Goal: Transaction & Acquisition: Purchase product/service

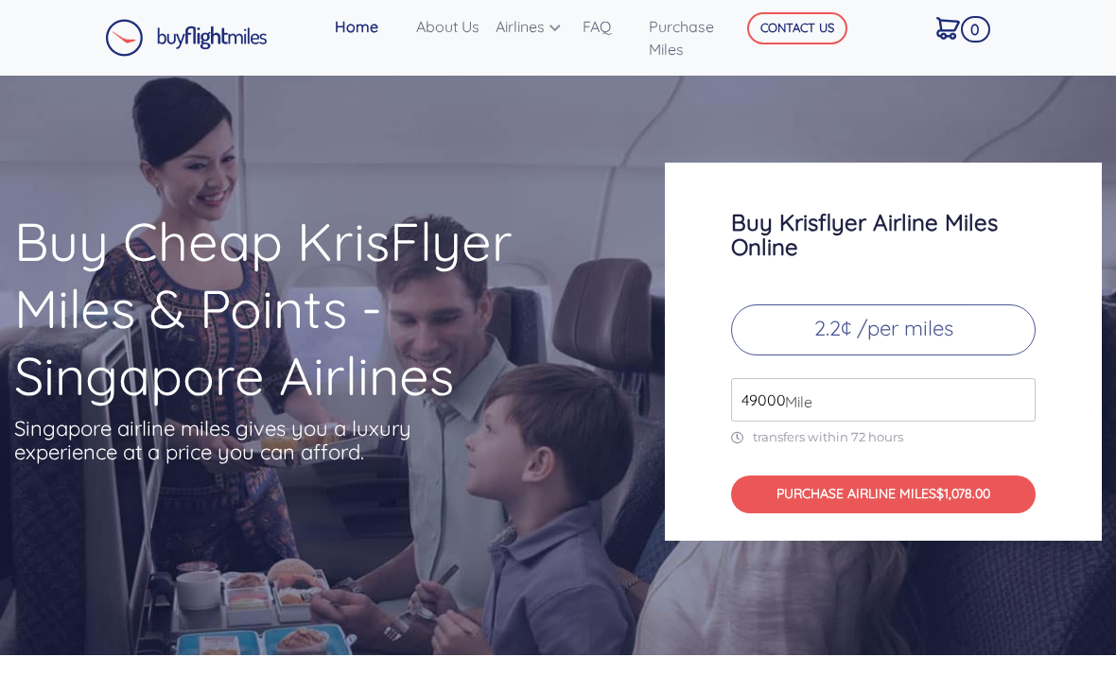
click at [977, 307] on p "2.2¢ /per miles" at bounding box center [883, 329] width 304 height 51
click at [964, 378] on input "49000" at bounding box center [883, 399] width 304 height 43
type input "4"
click at [970, 320] on p "2.2¢ /per miles" at bounding box center [883, 329] width 304 height 51
click at [987, 485] on span "$396.00" at bounding box center [963, 493] width 47 height 17
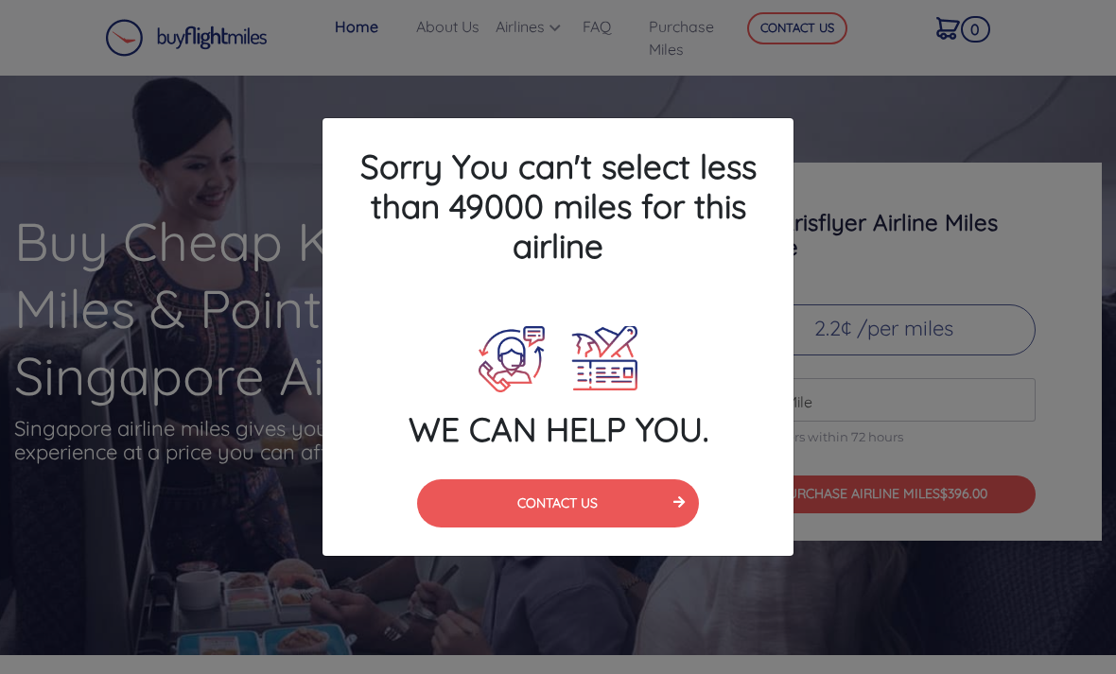
click at [634, 507] on button "CONTACT US" at bounding box center [558, 503] width 283 height 48
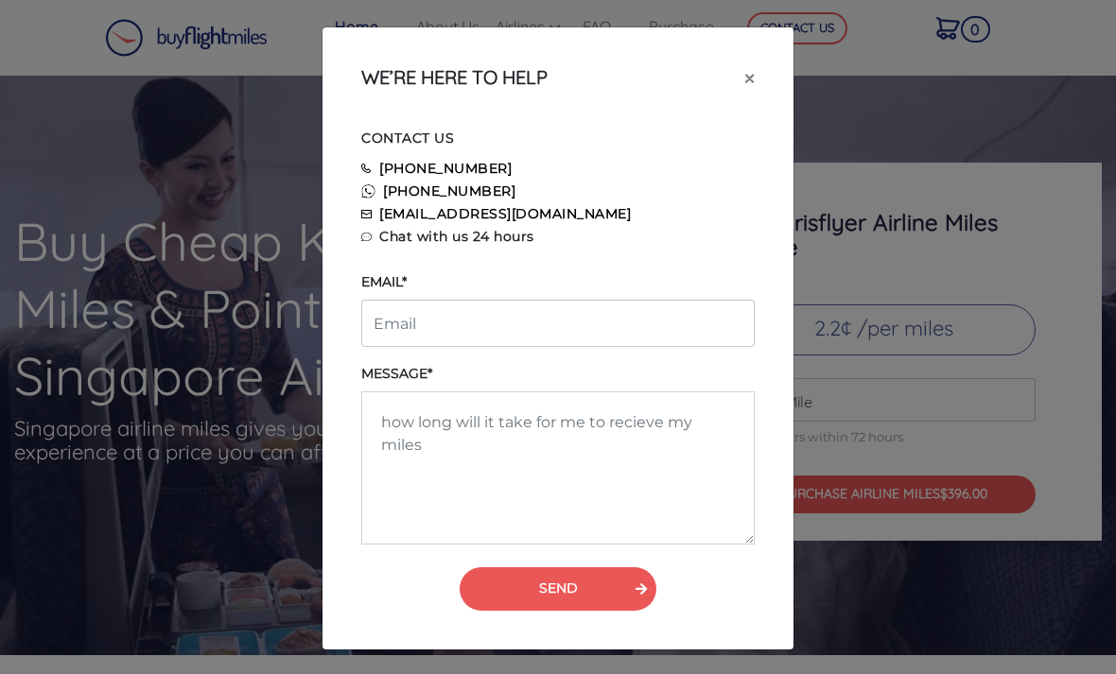
click at [750, 66] on span "×" at bounding box center [749, 77] width 10 height 28
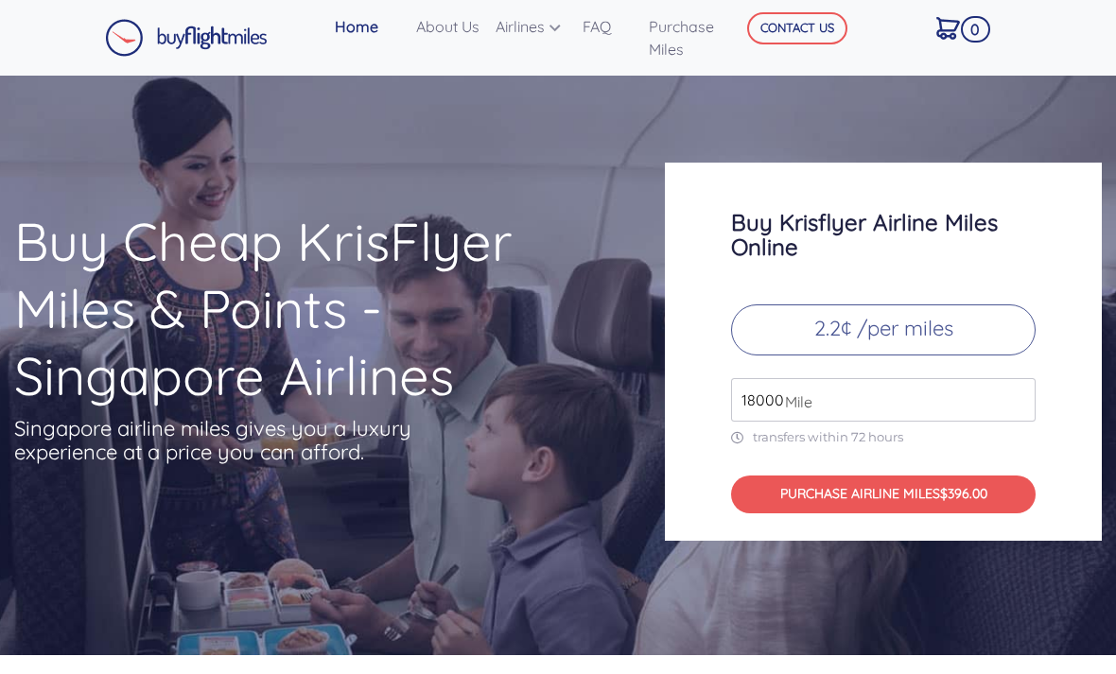
click at [844, 383] on input "18000" at bounding box center [883, 399] width 304 height 43
click at [977, 485] on span "$396.00" at bounding box center [963, 493] width 47 height 17
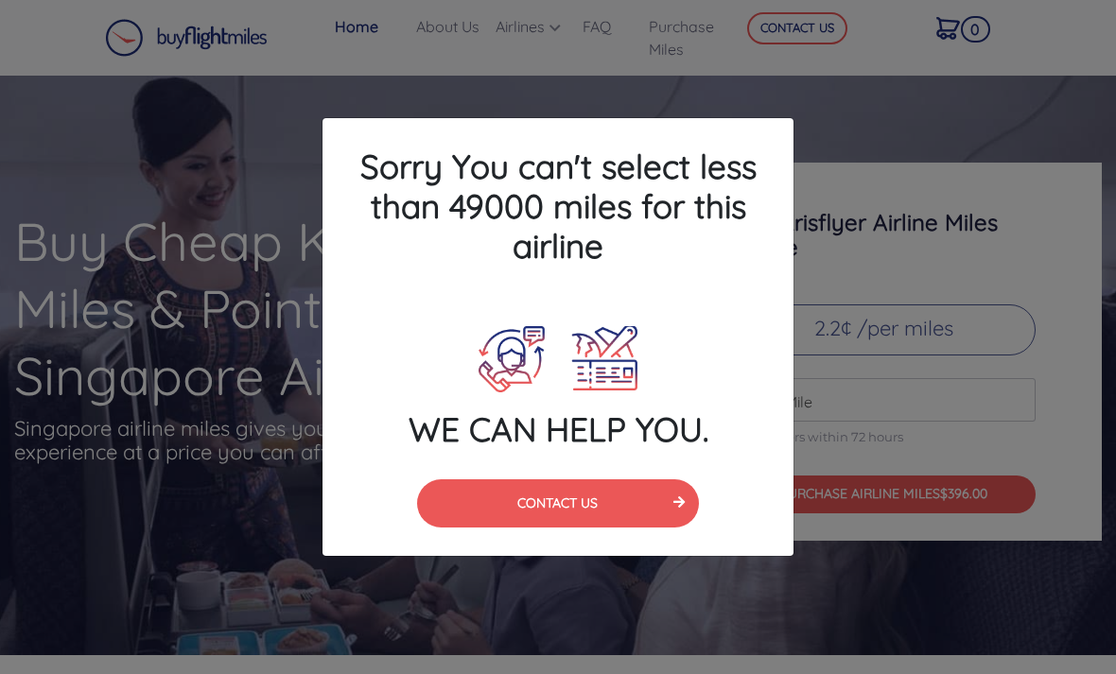
click at [642, 504] on button "CONTACT US" at bounding box center [558, 503] width 283 height 48
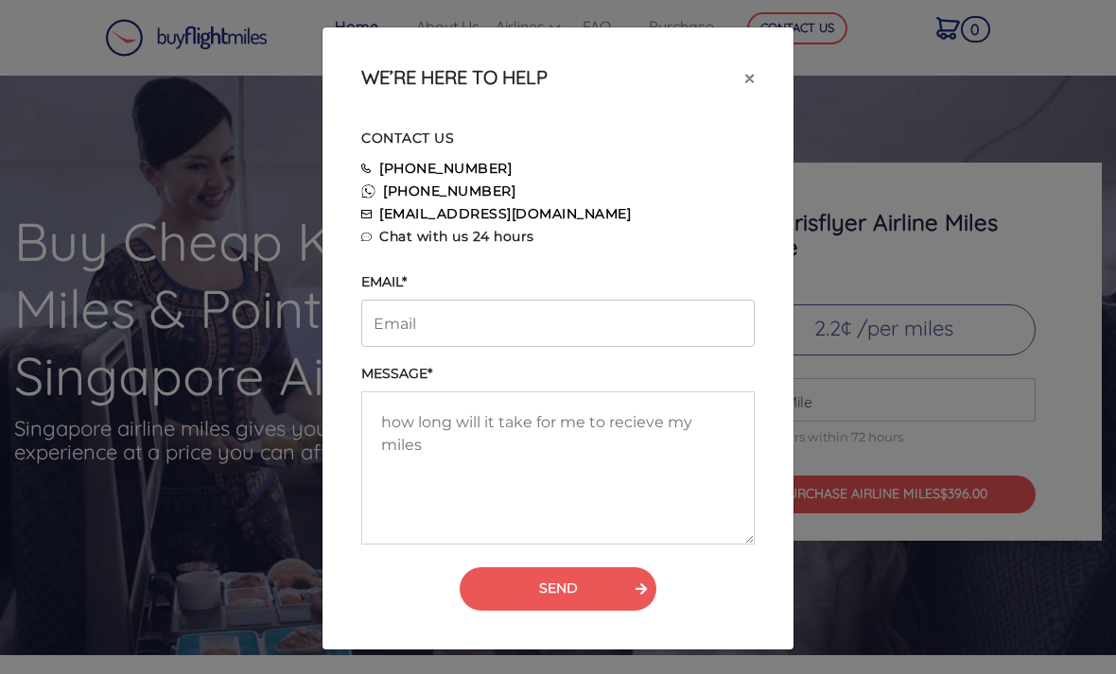
click at [758, 54] on button "×" at bounding box center [749, 77] width 41 height 53
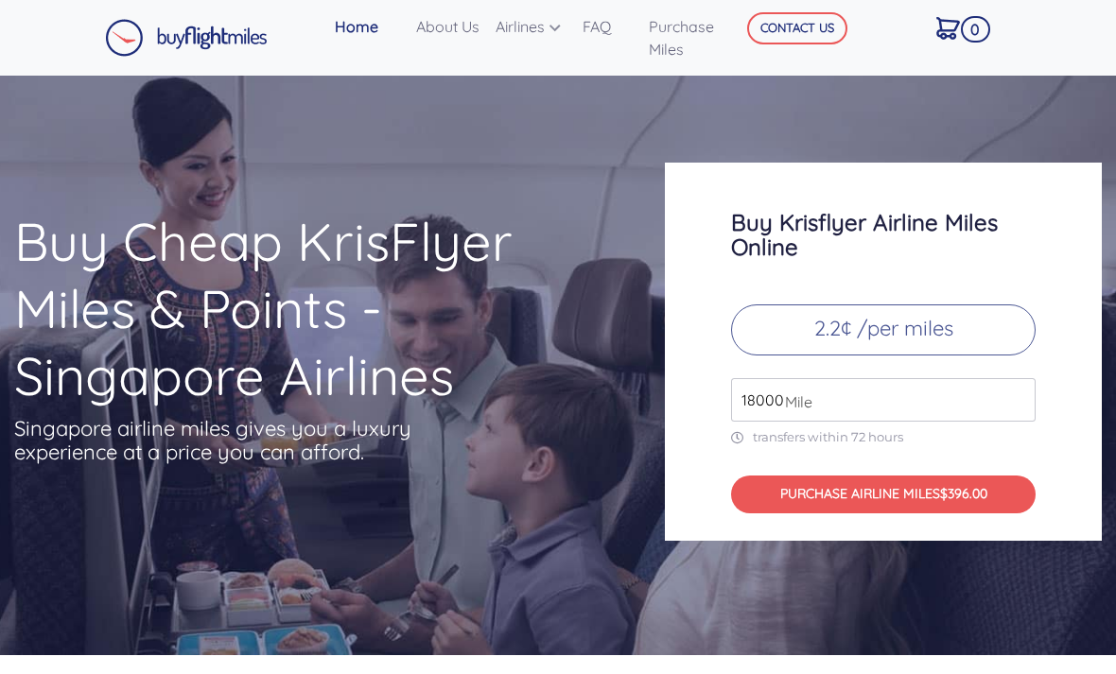
click at [771, 387] on input "18000" at bounding box center [883, 399] width 304 height 43
click at [770, 378] on input "18000" at bounding box center [883, 399] width 304 height 43
type input "1"
type input "18000"
click at [947, 476] on button "PURCHASE AIRLINE MILES $396.00" at bounding box center [883, 495] width 304 height 38
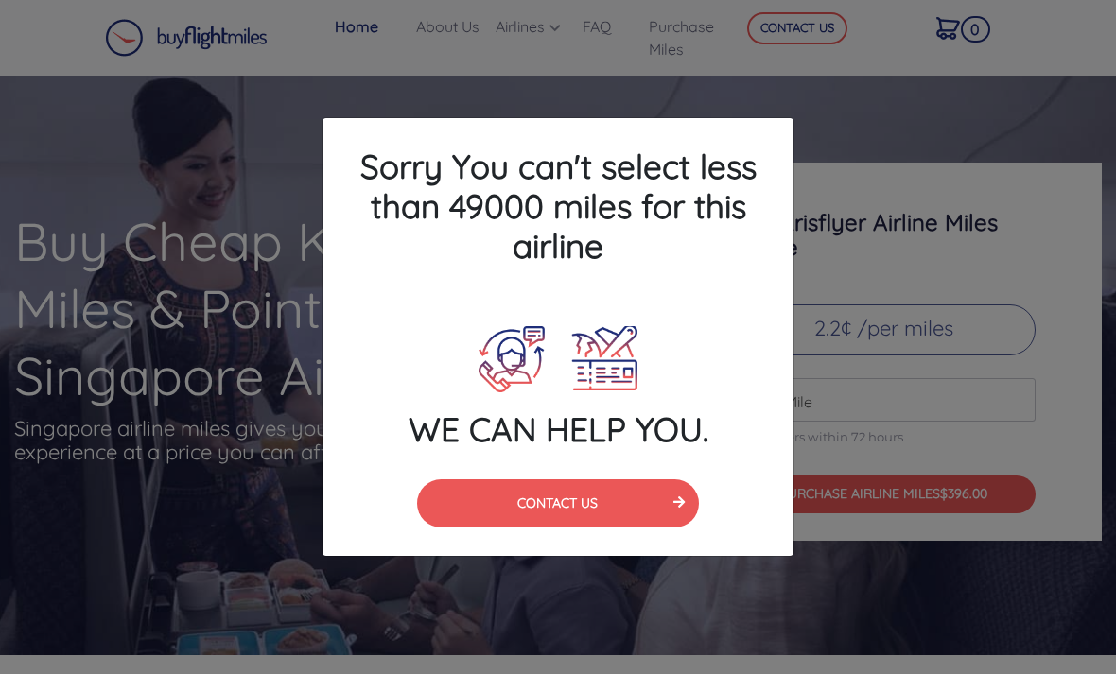
click at [916, 325] on div "Sorry You can't select less than 49000 miles for this airline WE CAN HELP YOU. …" at bounding box center [558, 337] width 1116 height 674
